Goal: Check status

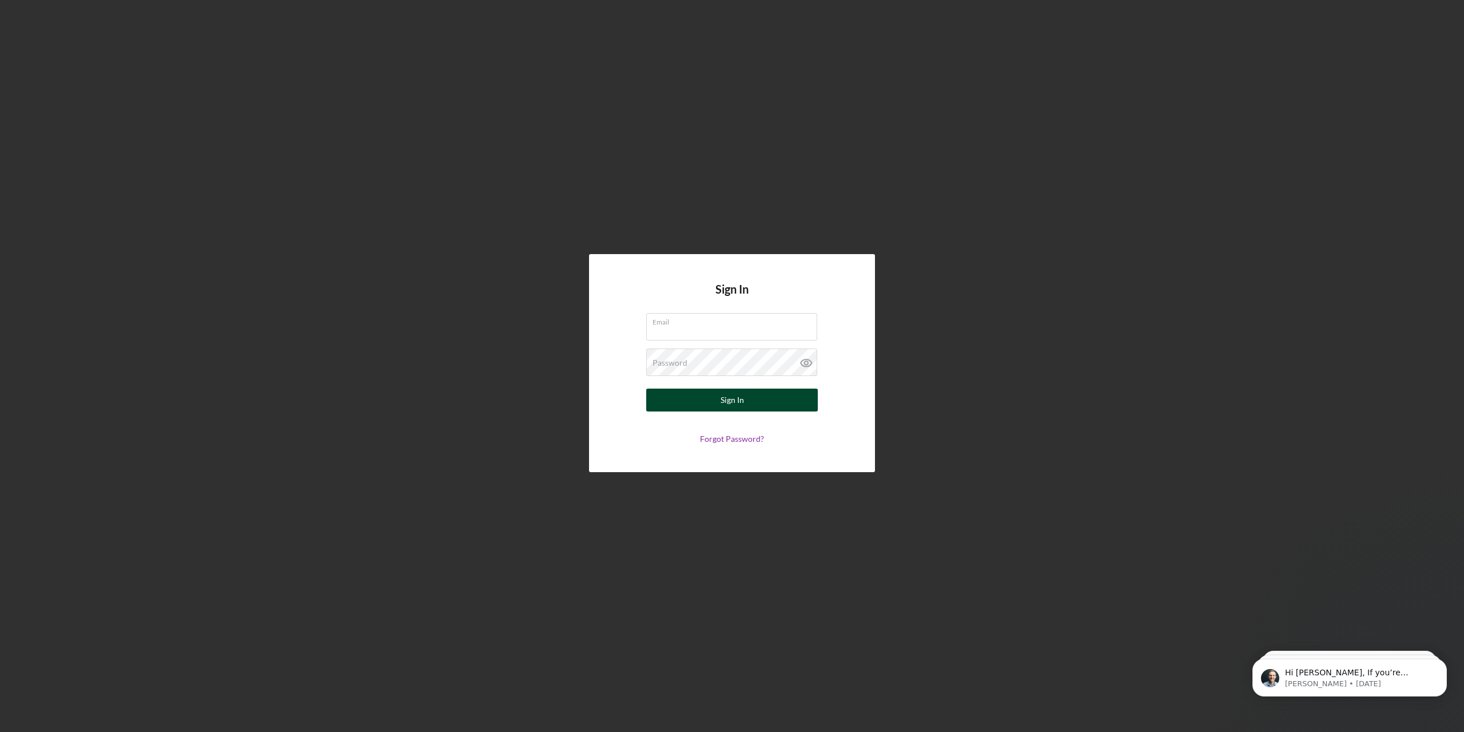
type input "[PERSON_NAME][EMAIL_ADDRESS][PERSON_NAME][DOMAIN_NAME]"
click at [713, 400] on button "Sign In" at bounding box center [732, 399] width 172 height 23
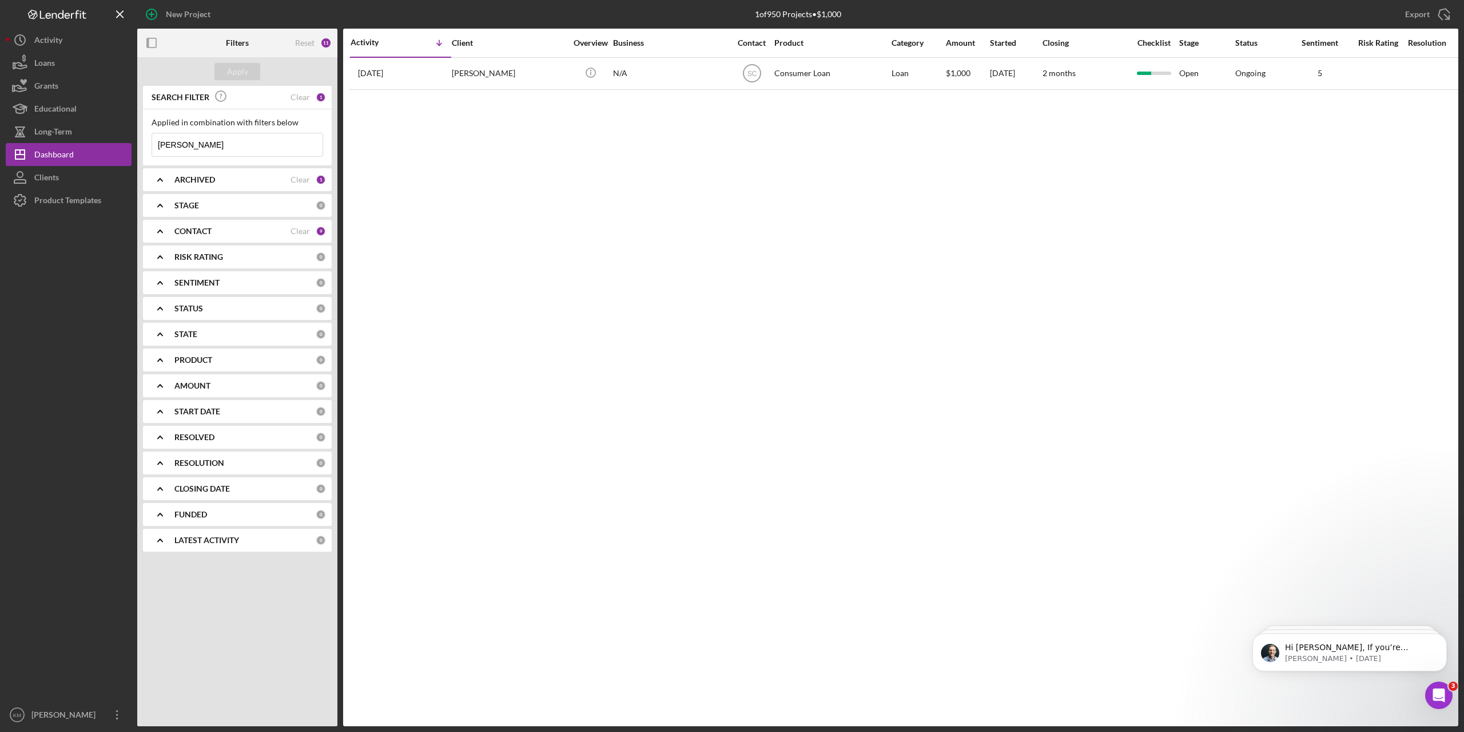
click at [195, 146] on input "[PERSON_NAME]" at bounding box center [237, 144] width 170 height 23
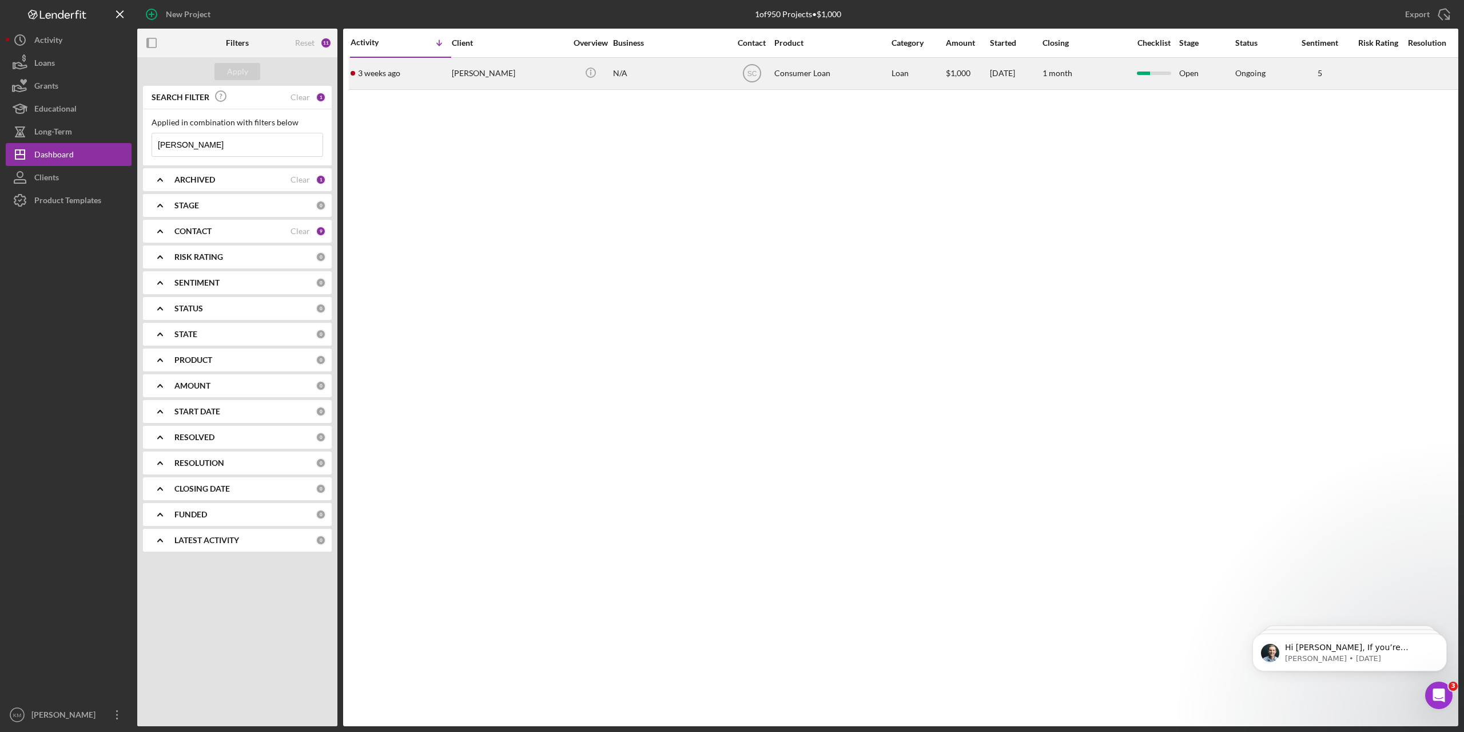
type input "[PERSON_NAME]"
click at [471, 75] on div "[PERSON_NAME]" at bounding box center [509, 73] width 114 height 30
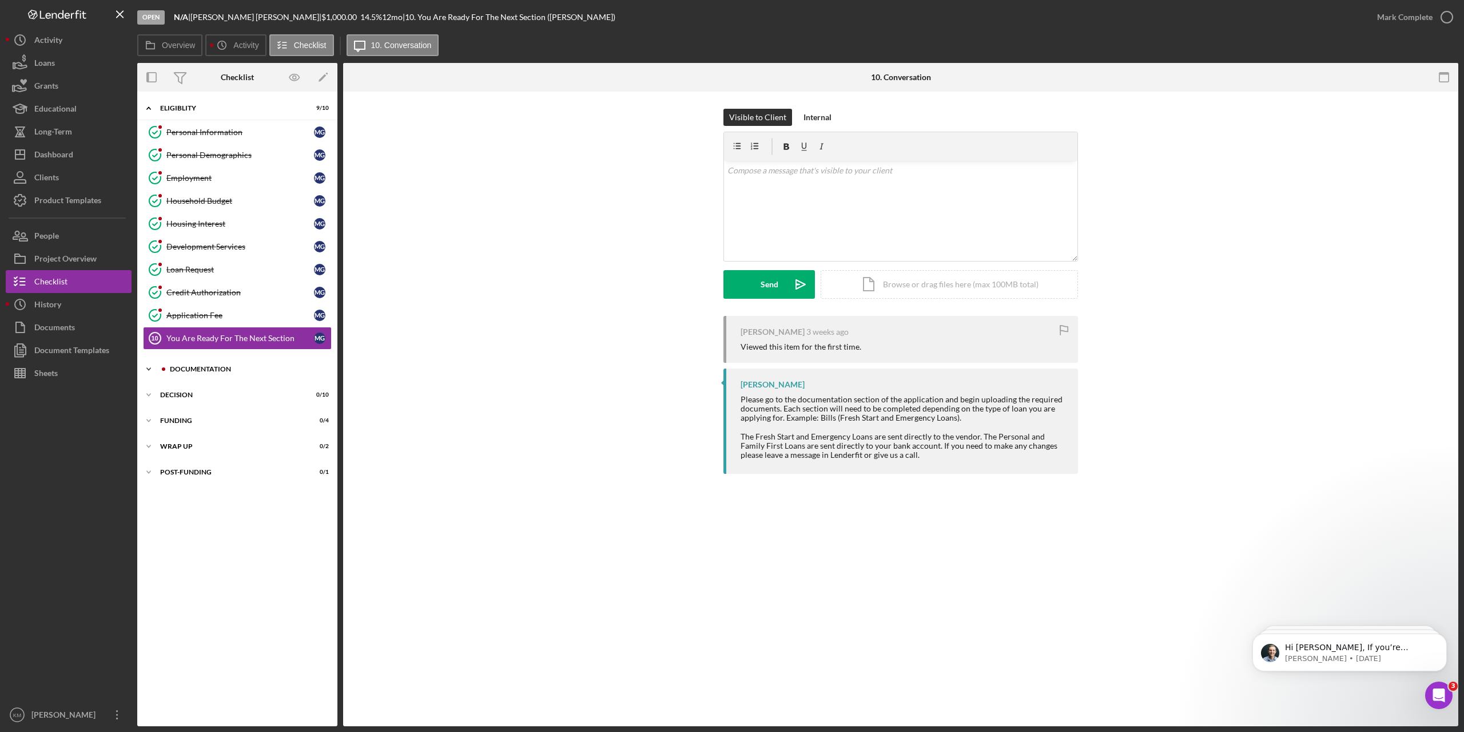
click at [144, 371] on icon "Icon/Expander" at bounding box center [148, 369] width 23 height 23
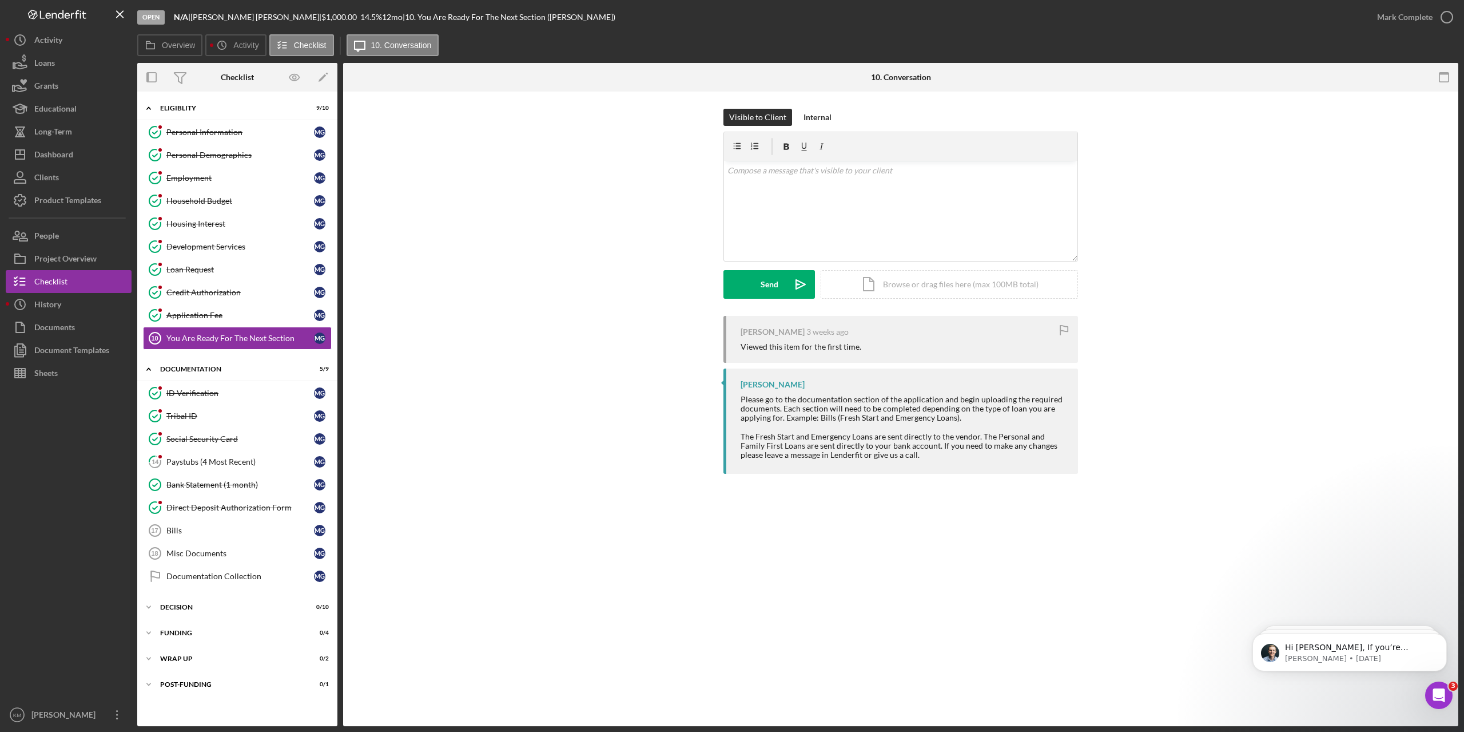
click at [426, 521] on div "You Are Ready For The Next Section 10 You Are Ready For The Next Section Visibl…" at bounding box center [901, 409] width 1116 height 634
click at [992, 58] on div "Overview Icon/History Activity Checklist Icon/Message 10. Conversation Overview…" at bounding box center [797, 380] width 1321 height 692
click at [144, 605] on icon "Icon/Expander" at bounding box center [148, 607] width 23 height 23
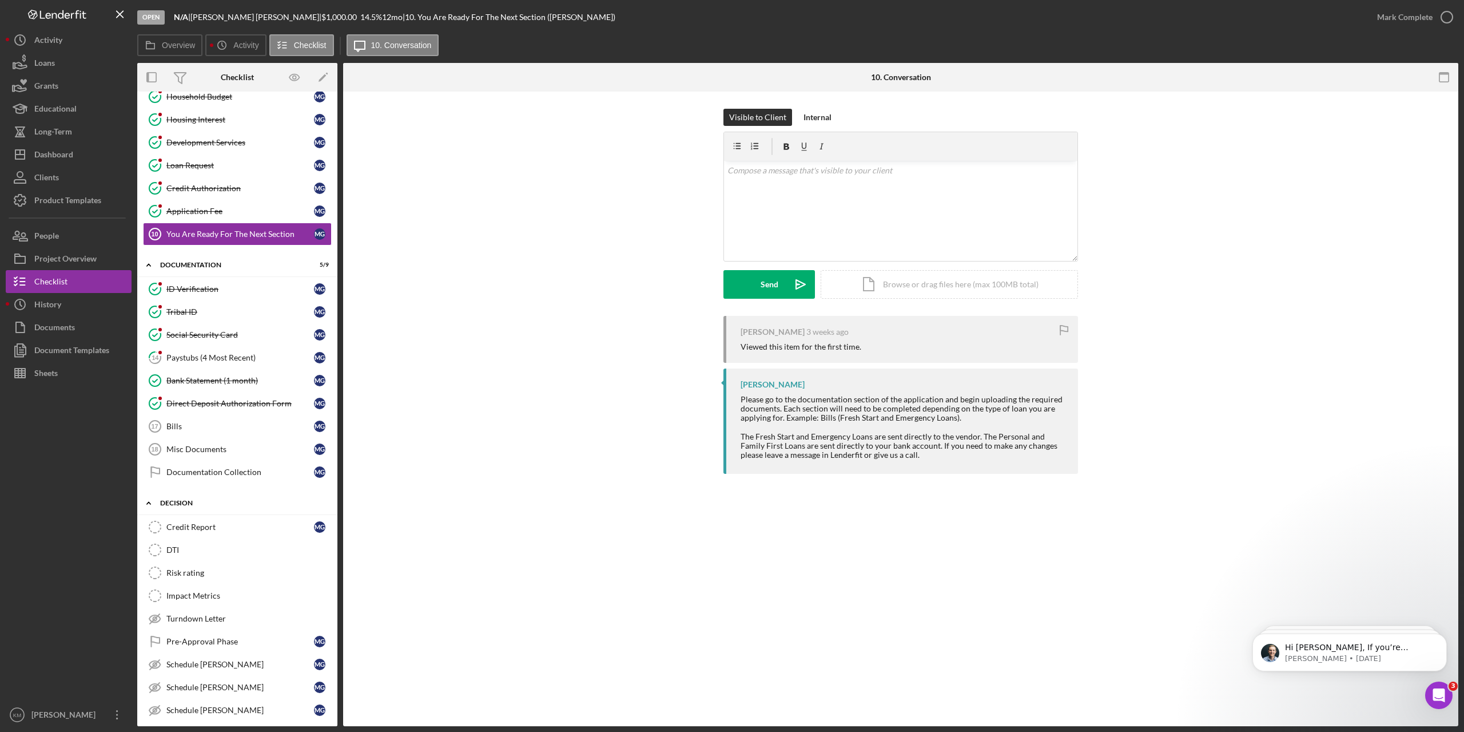
scroll to position [211, 0]
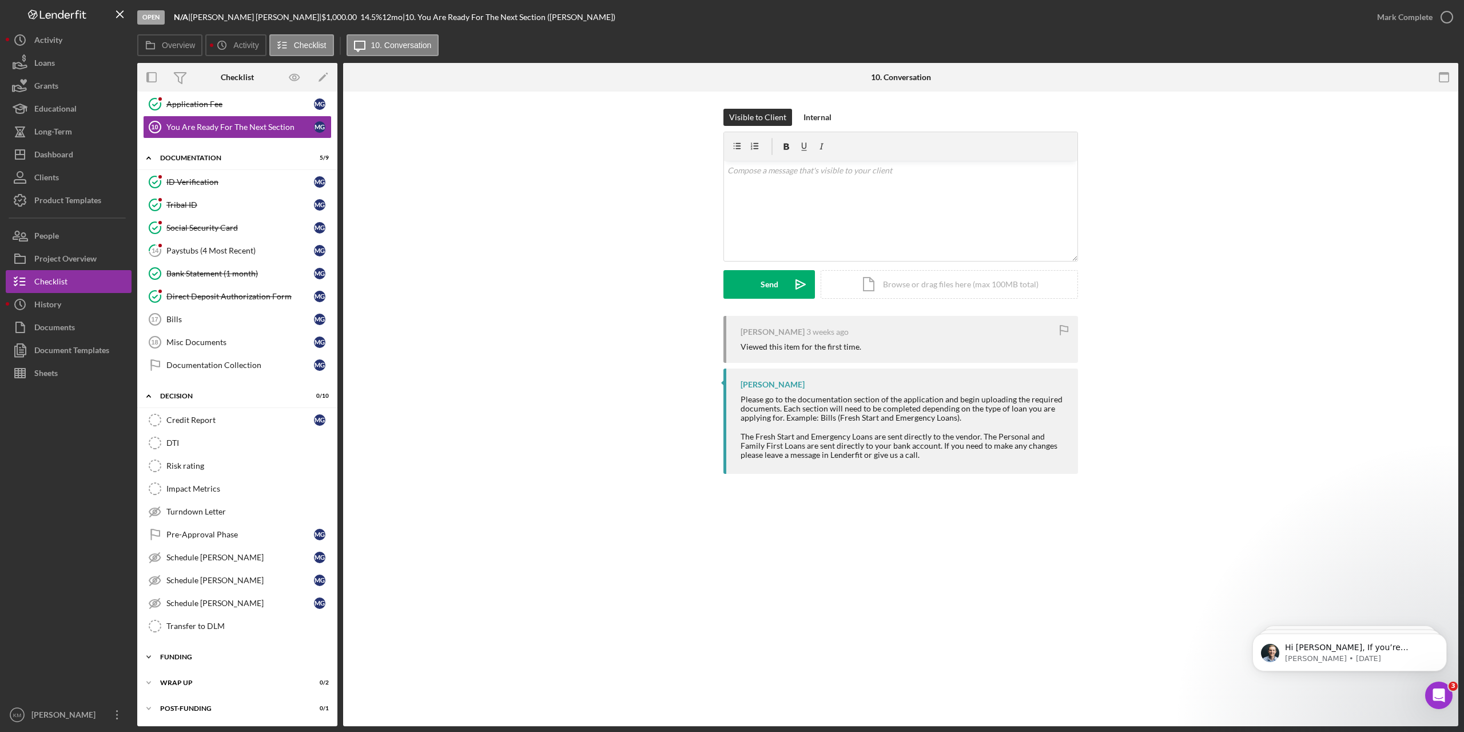
click at [146, 657] on icon "Icon/Expander" at bounding box center [148, 656] width 23 height 23
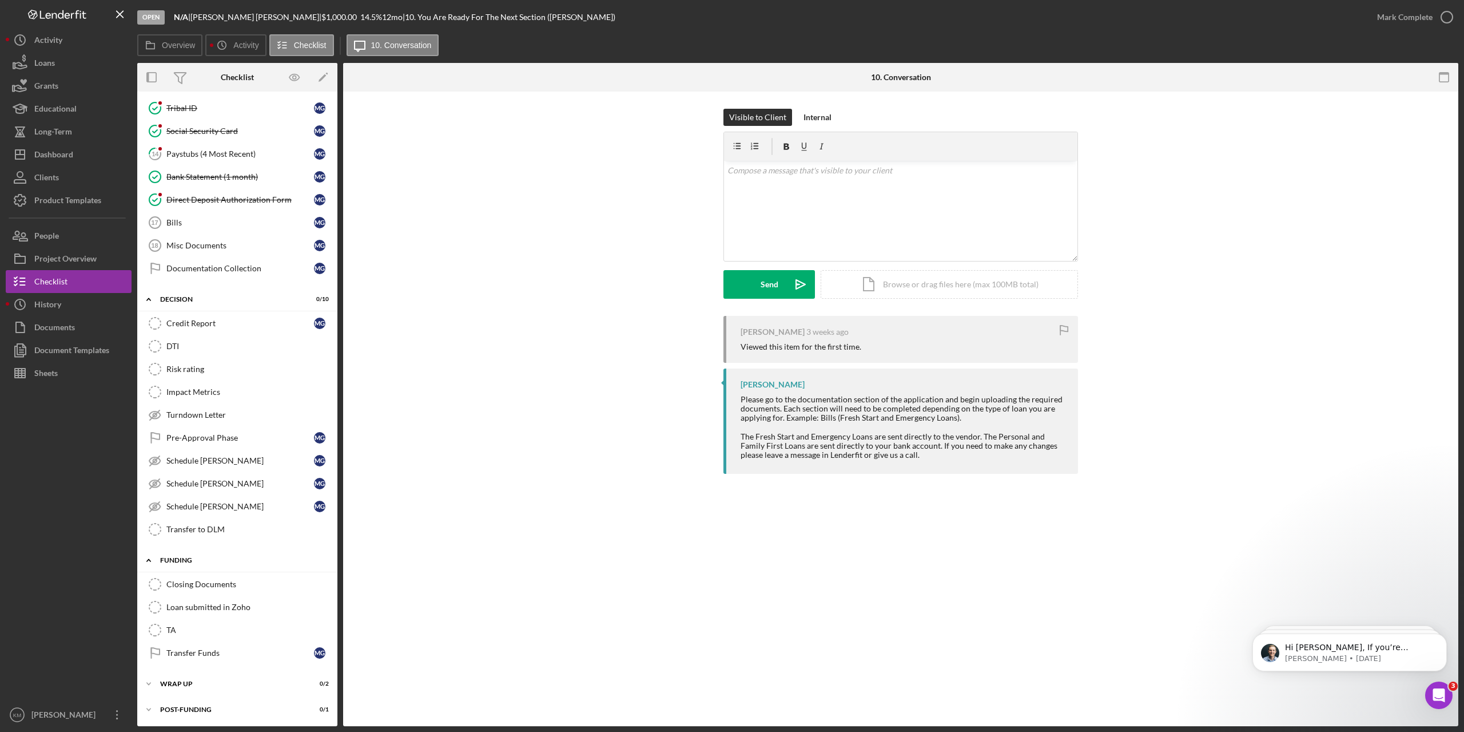
scroll to position [309, 0]
click at [526, 244] on div "Visible to Client Internal v Color teal Color pink Remove color Add row above A…" at bounding box center [900, 212] width 1081 height 207
